Goal: Answer question/provide support: Share knowledge or assist other users

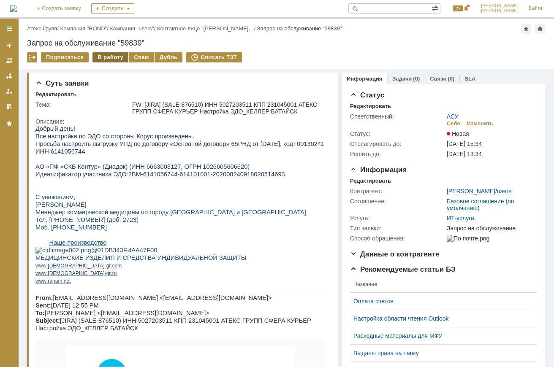
click at [116, 59] on div "В работу" at bounding box center [110, 57] width 36 height 10
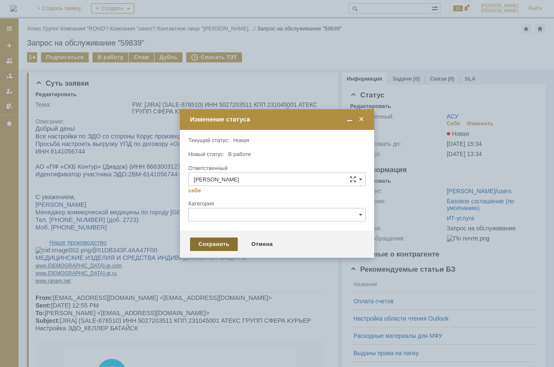
click at [220, 239] on div "Сохранить" at bounding box center [214, 245] width 48 height 14
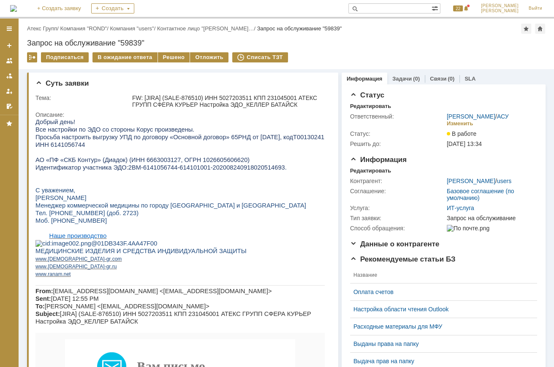
click at [73, 146] on span "ИНН 6141056744" at bounding box center [59, 144] width 49 height 7
copy span "6141056744"
drag, startPoint x: 120, startPoint y: 168, endPoint x: 262, endPoint y: 168, distance: 142.2
click at [262, 168] on p "Идентификатор участника ЭДО: 2BM-6141056744-614101001-202008240918020514693 ." at bounding box center [179, 168] width 289 height 8
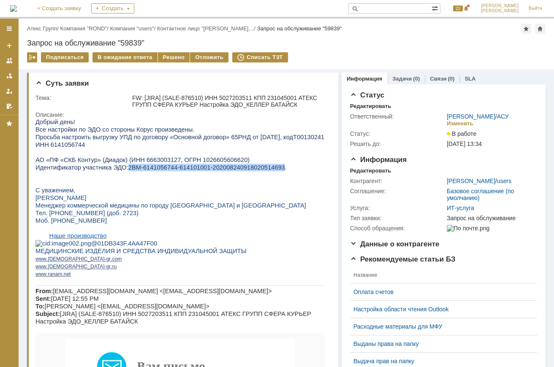
copy span "2BM-6141056744-614101001-202008240918020514693"
click at [165, 56] on div "Решено" at bounding box center [174, 57] width 32 height 10
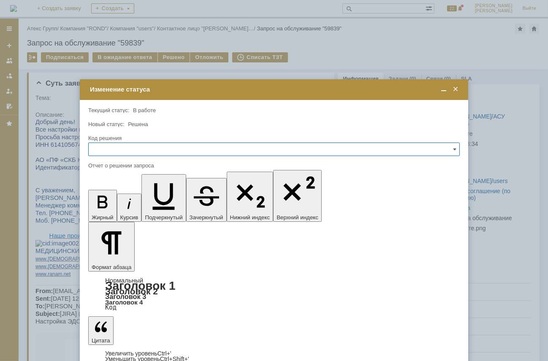
drag, startPoint x: 121, startPoint y: 268, endPoint x: 370, endPoint y: 22, distance: 350.3
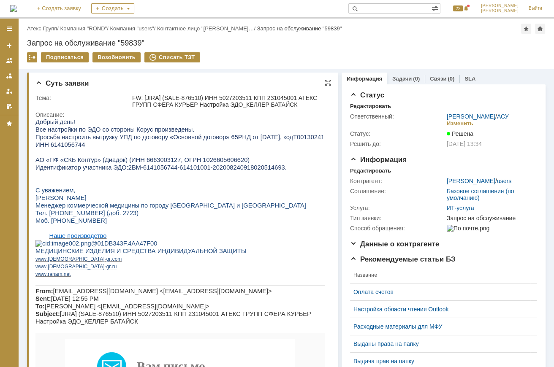
click at [59, 144] on span "ИНН 6141056744" at bounding box center [59, 144] width 49 height 7
copy span "6141056744"
click at [300, 139] on span "Т00130241" at bounding box center [308, 137] width 31 height 7
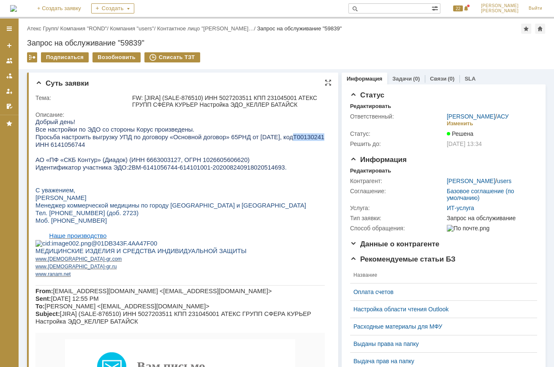
copy span "Т00130241"
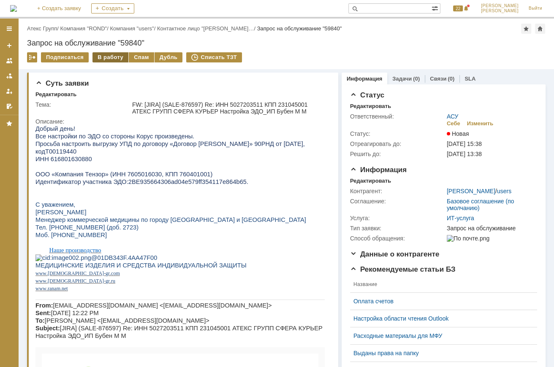
click at [113, 57] on div "В работу" at bounding box center [110, 57] width 36 height 10
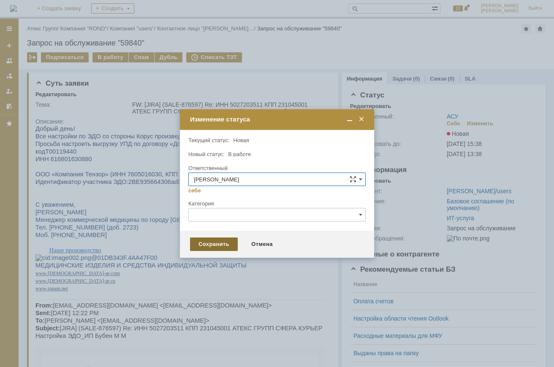
click at [232, 242] on div "Сохранить" at bounding box center [214, 245] width 48 height 14
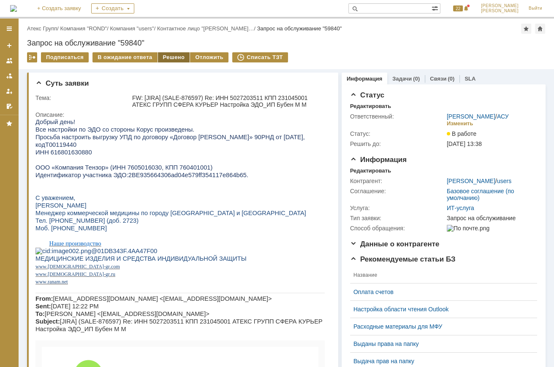
click at [173, 53] on div "Решено" at bounding box center [174, 57] width 32 height 10
